Goal: Navigation & Orientation: Go to known website

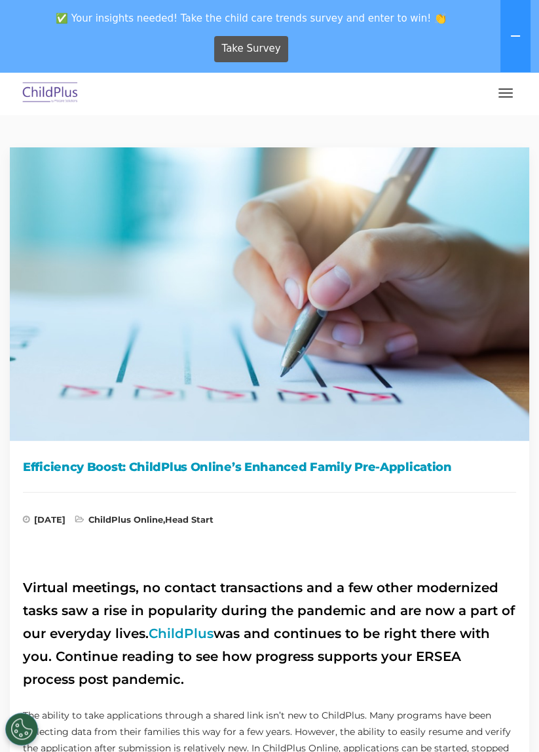
click at [50, 107] on img at bounding box center [51, 93] width 62 height 31
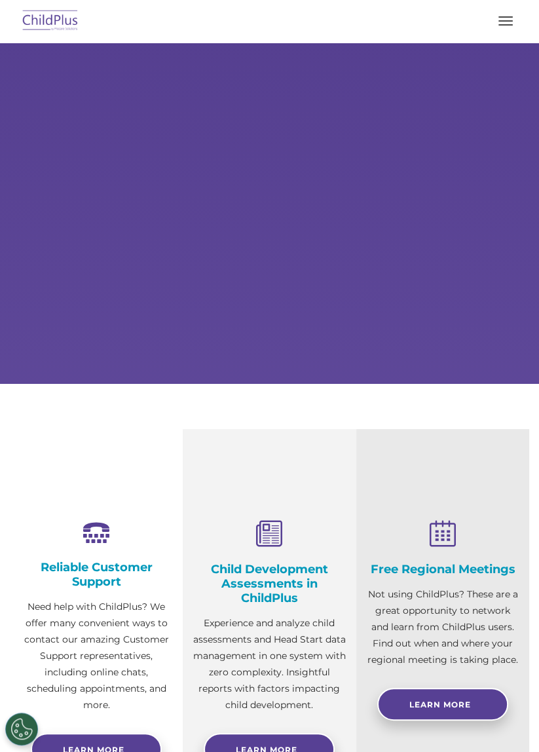
select select "MEDIUM"
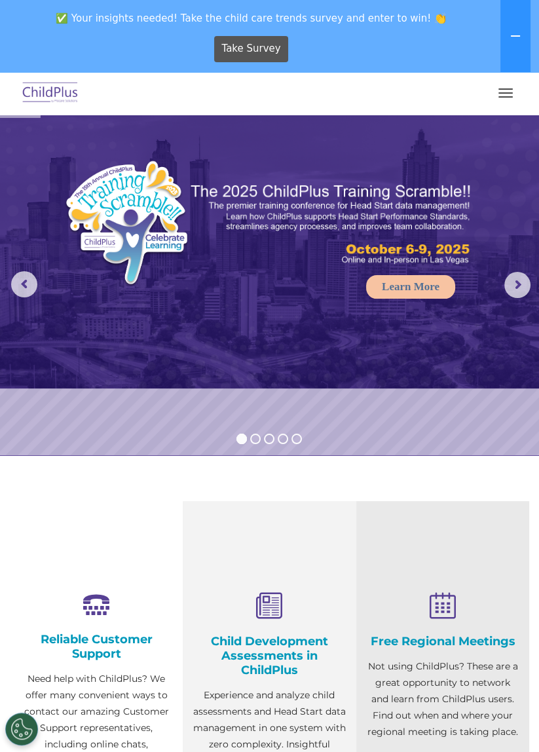
click at [54, 100] on img at bounding box center [51, 93] width 62 height 31
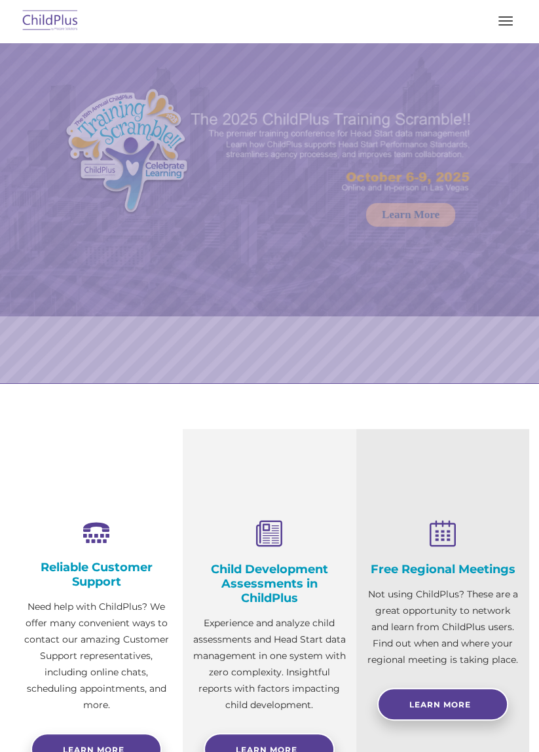
select select "MEDIUM"
